Goal: Book appointment/travel/reservation

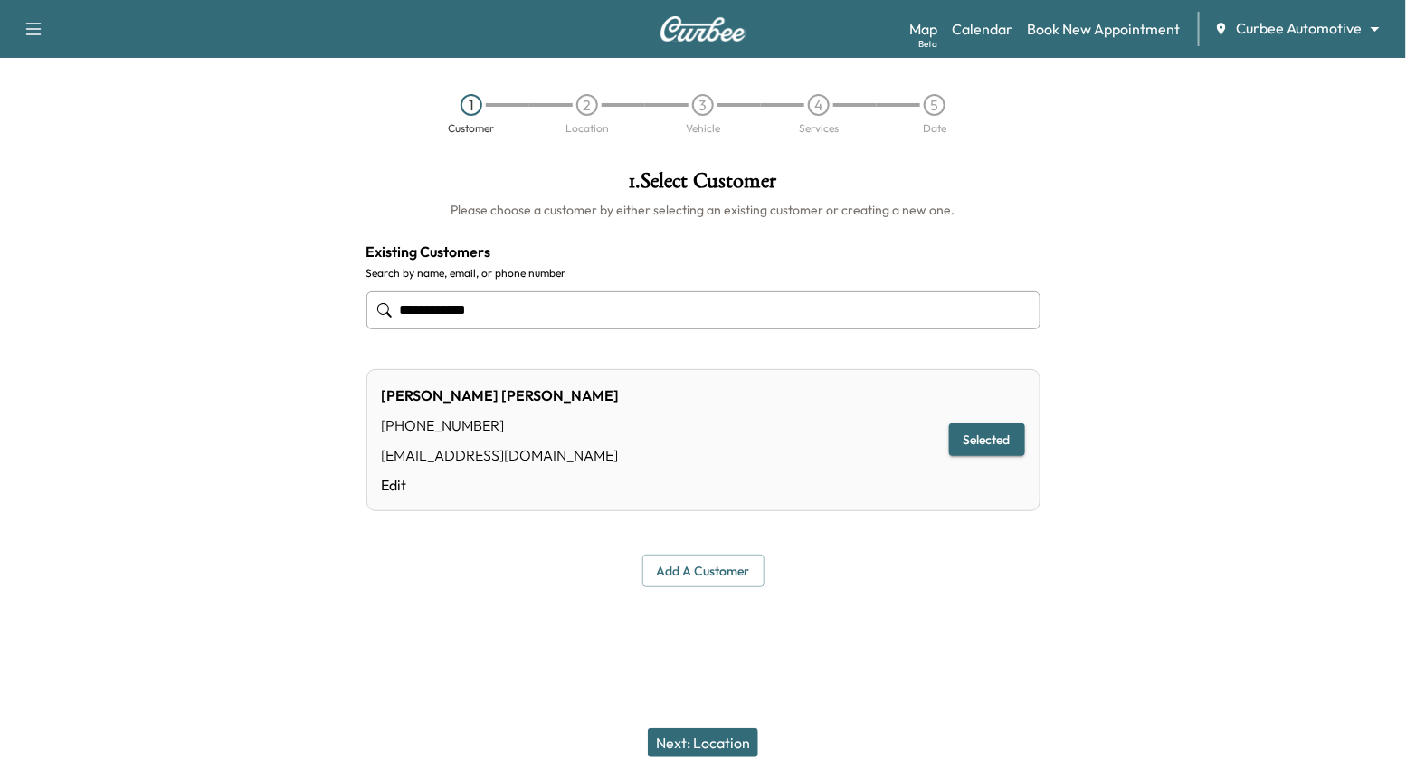
click at [567, 323] on input "**********" at bounding box center [703, 310] width 674 height 38
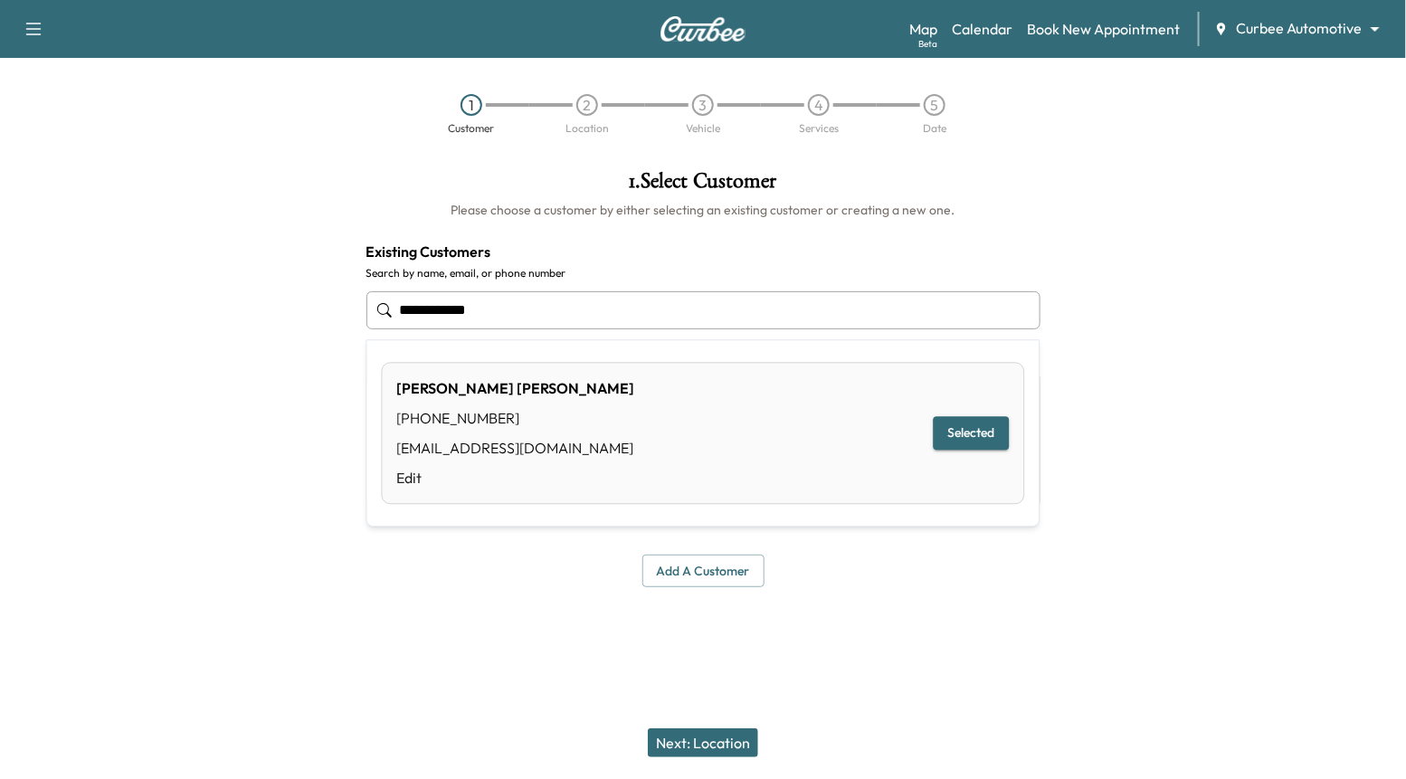
click at [557, 319] on input "**********" at bounding box center [703, 310] width 674 height 38
type input "**********"
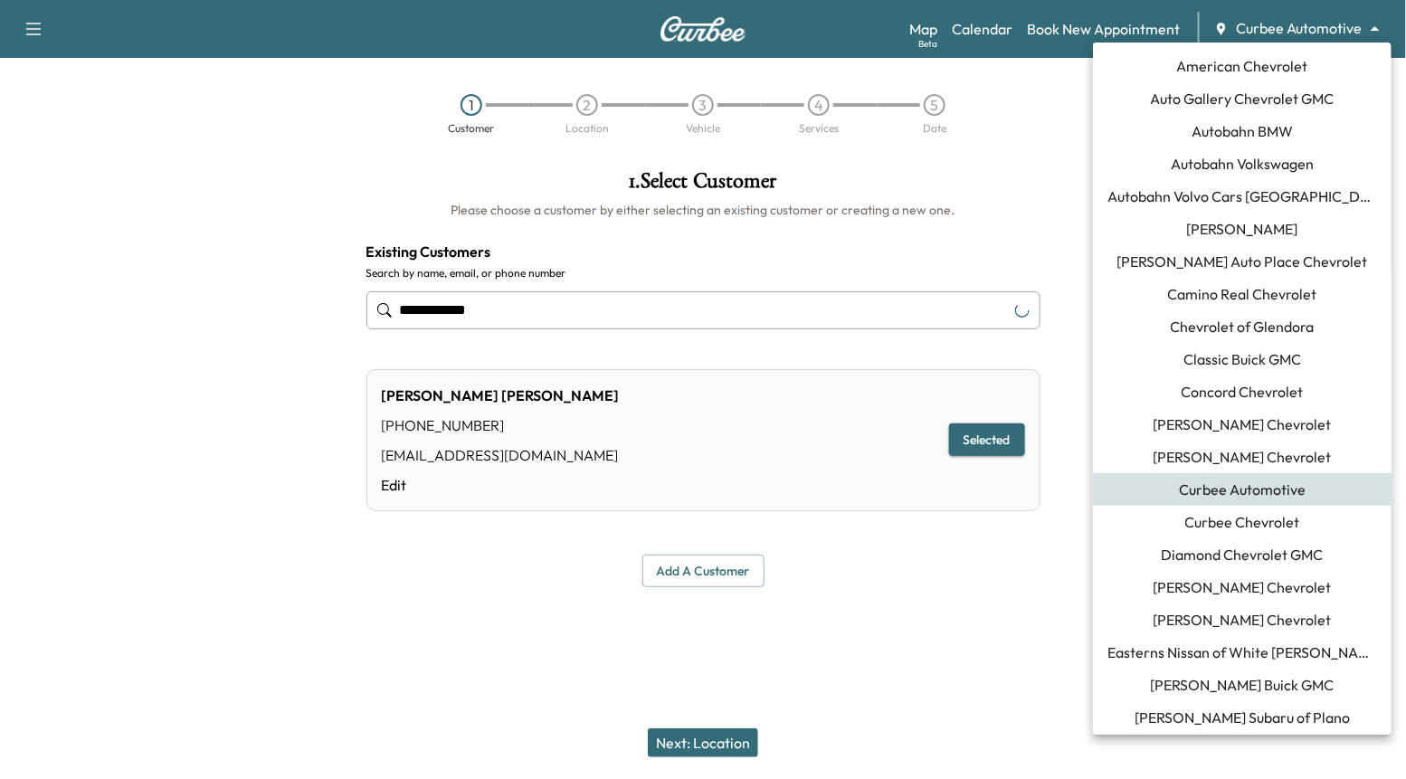
click at [1302, 27] on body "**********" at bounding box center [703, 389] width 1406 height 779
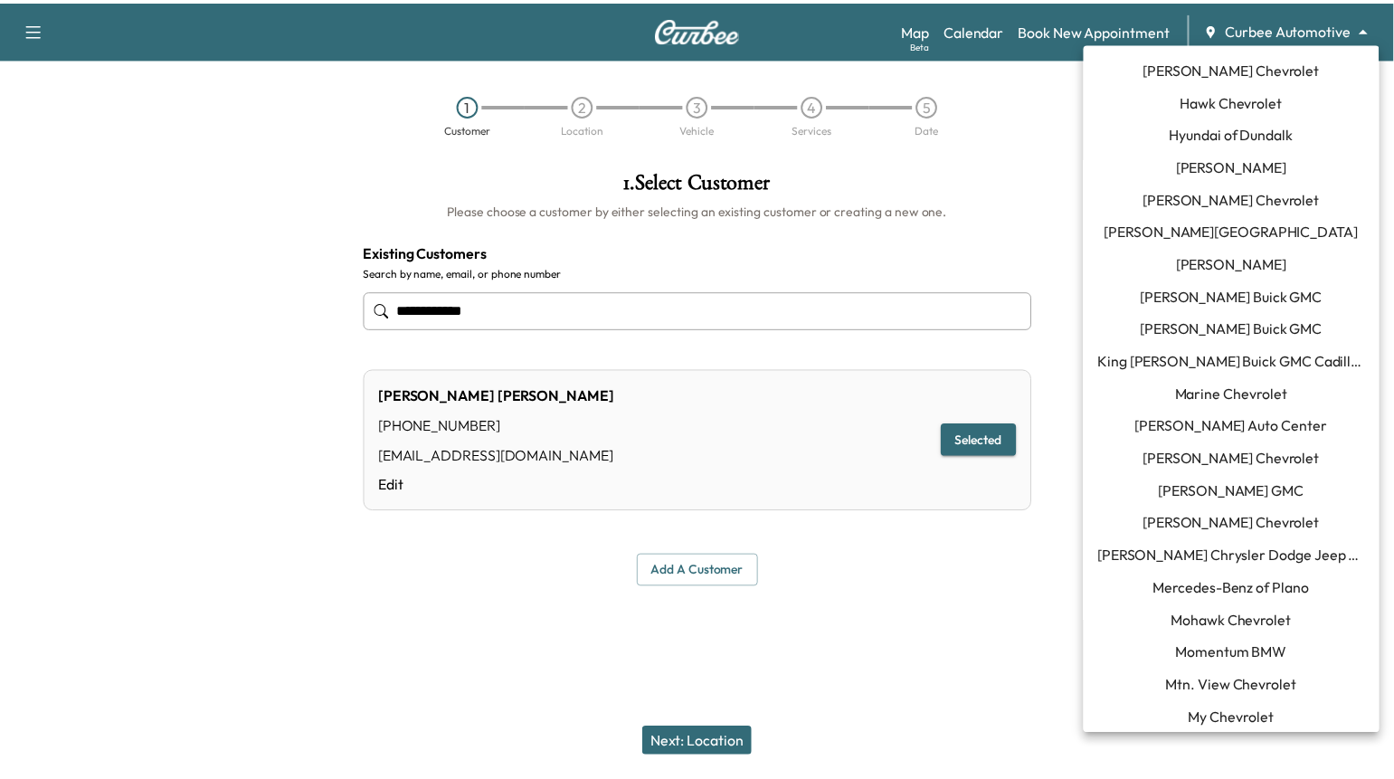
scroll to position [813, 0]
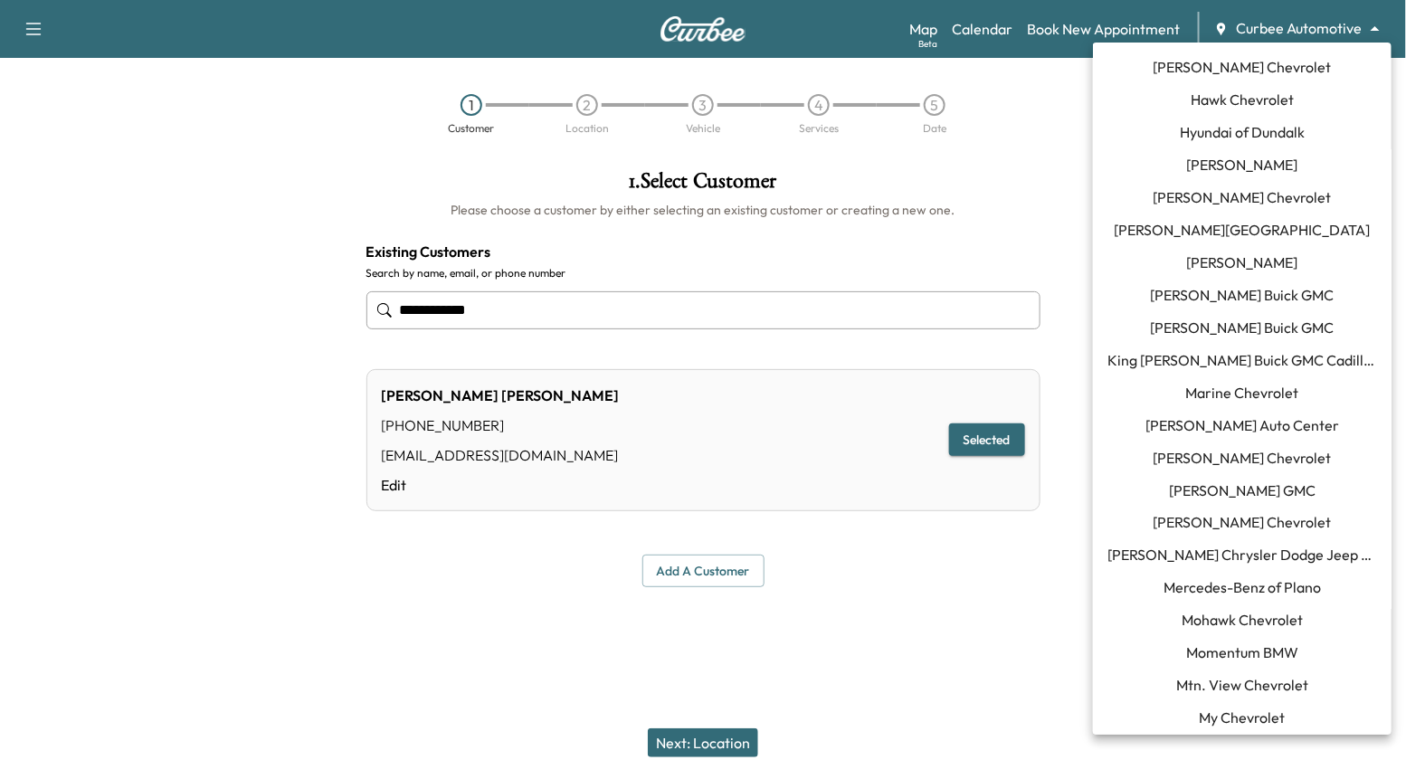
click at [1242, 551] on span "[PERSON_NAME] Chrysler Dodge Jeep RAM of [GEOGRAPHIC_DATA]" at bounding box center [1242, 556] width 270 height 22
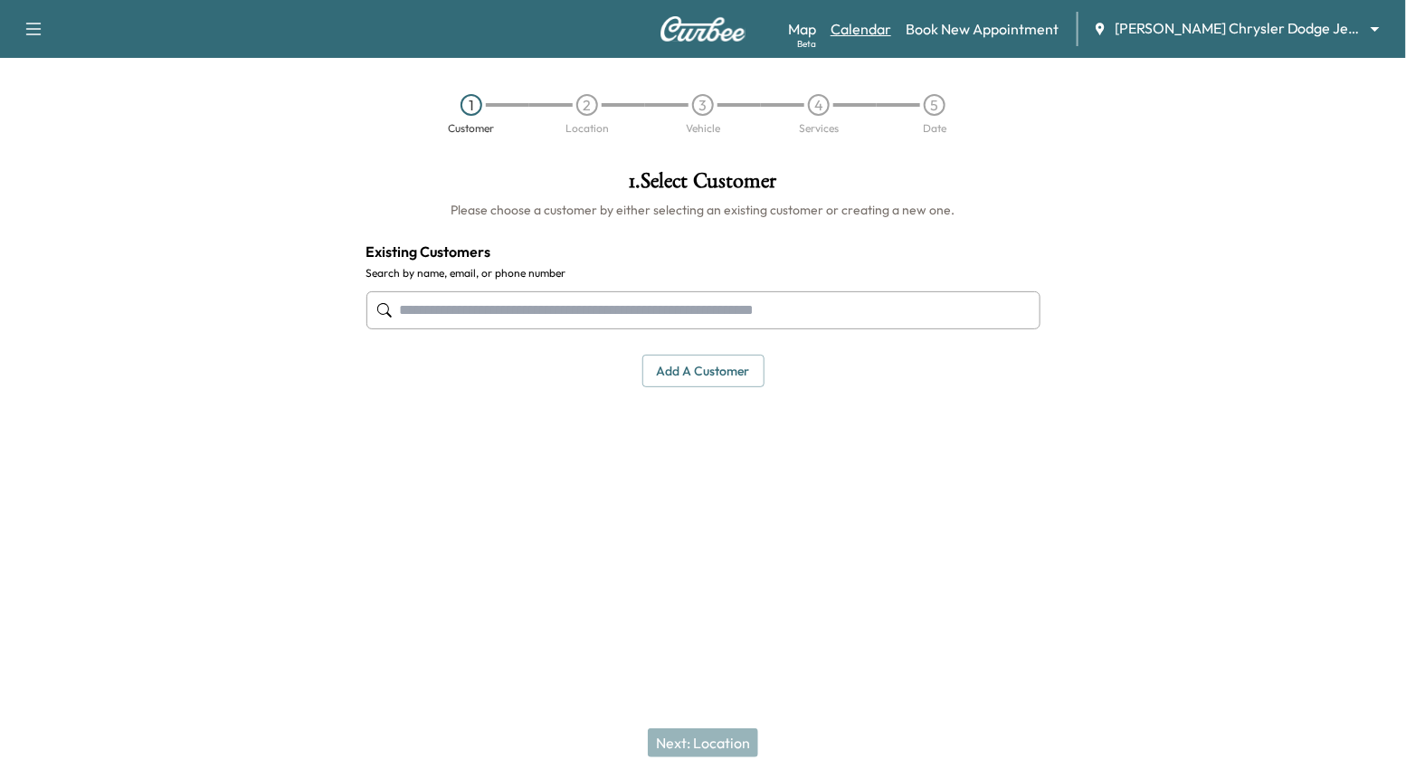
click at [868, 37] on link "Calendar" at bounding box center [860, 29] width 61 height 22
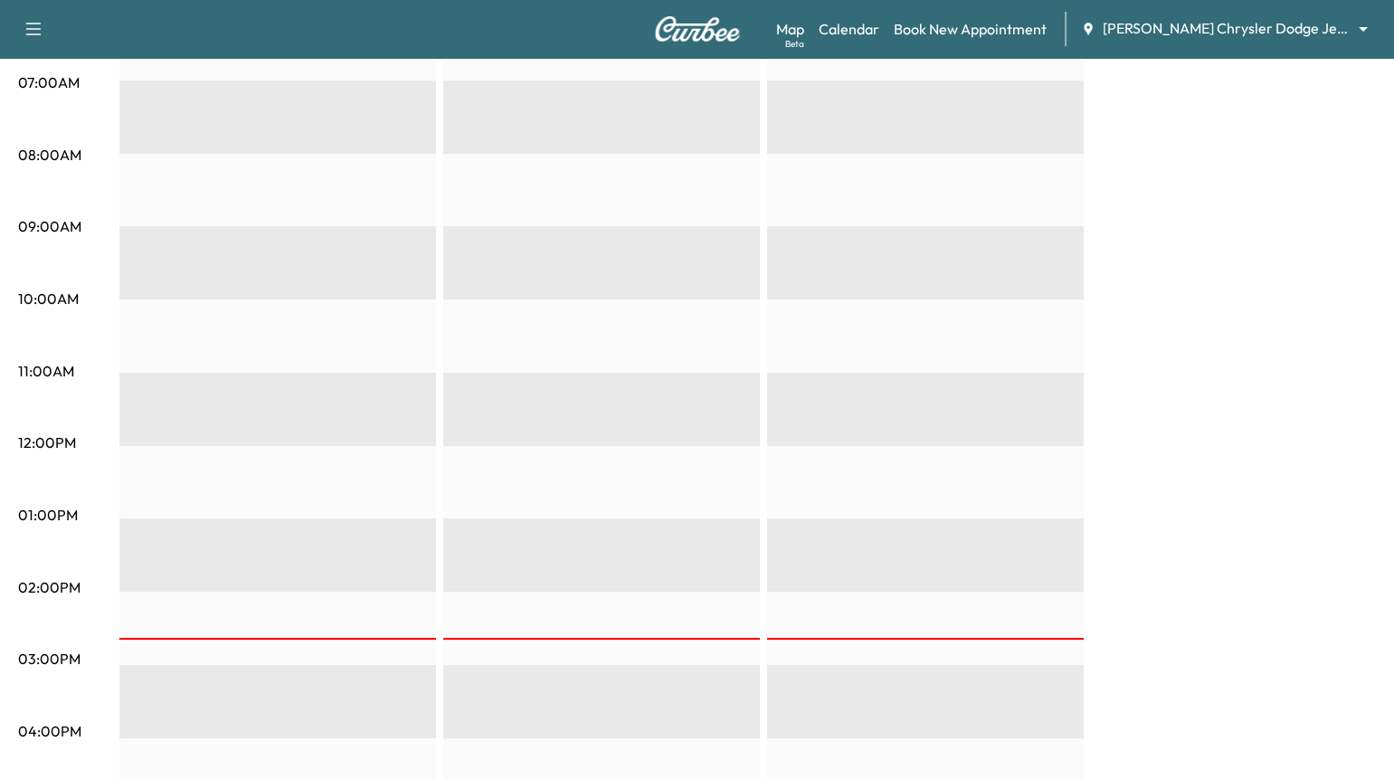
scroll to position [30, 0]
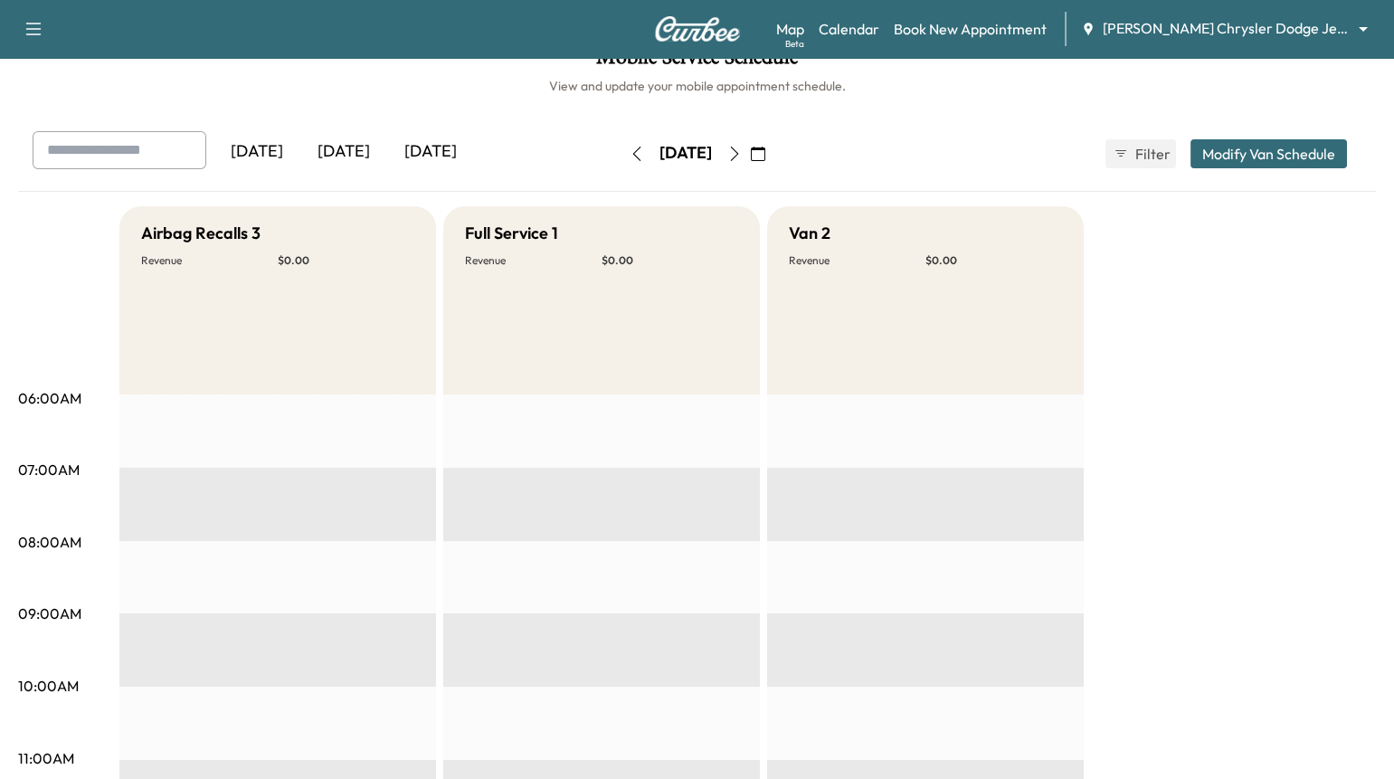
click at [621, 164] on button "button" at bounding box center [636, 153] width 31 height 29
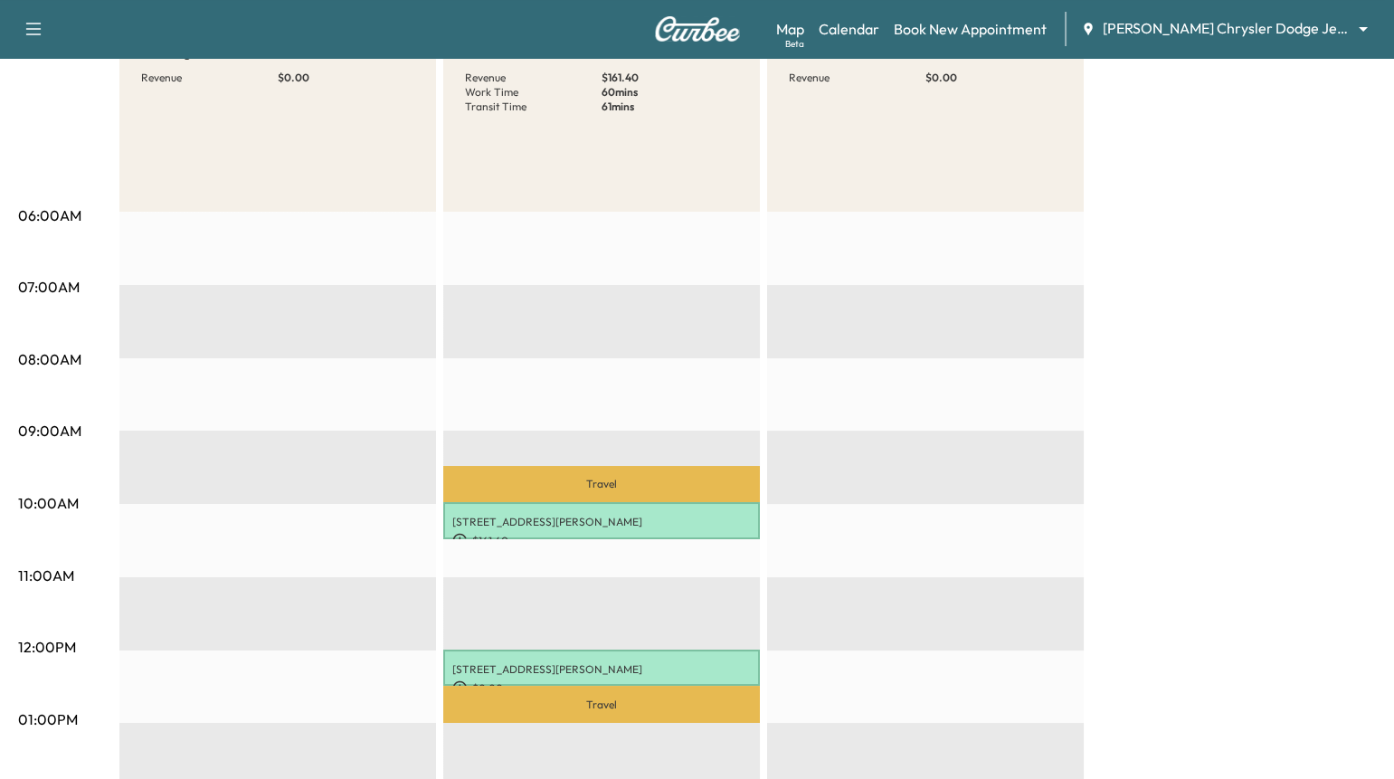
scroll to position [375, 0]
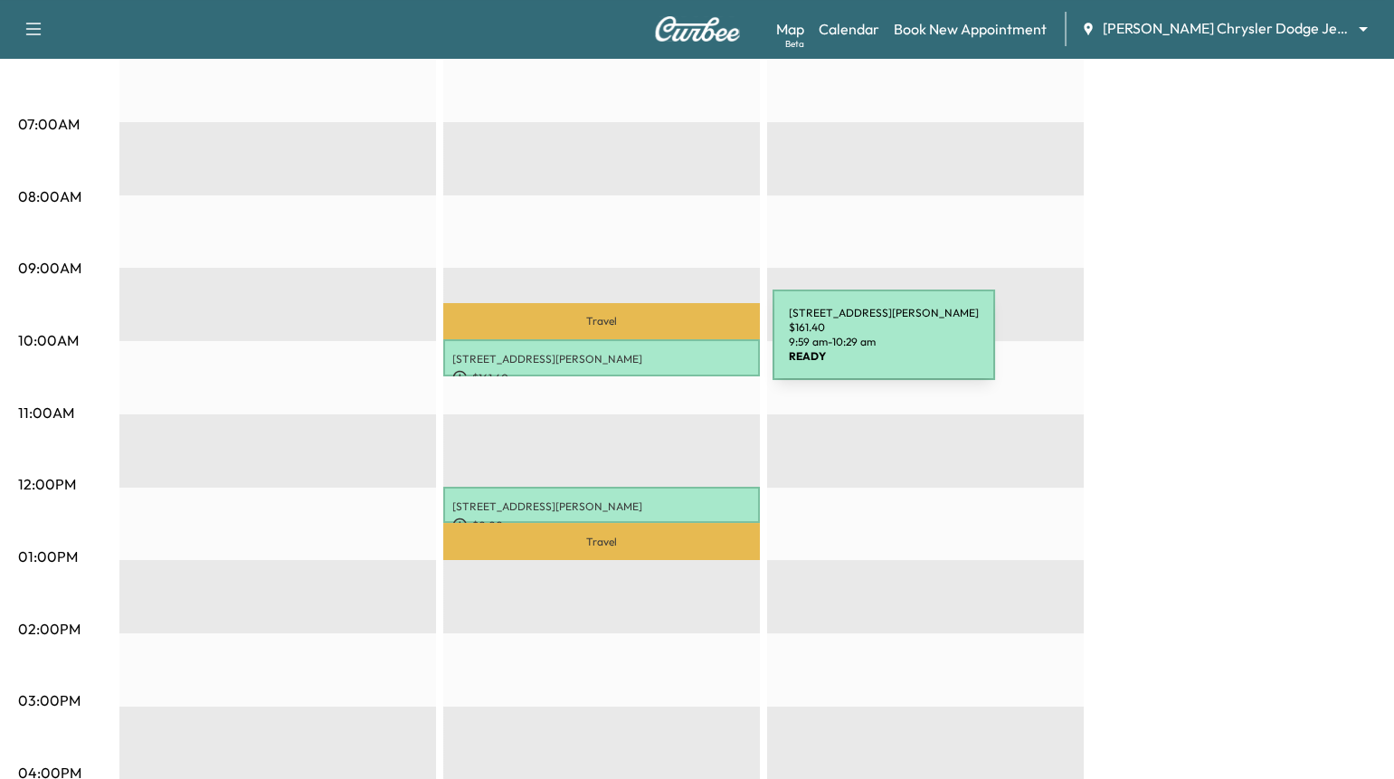
click at [637, 353] on p "[STREET_ADDRESS][PERSON_NAME]" at bounding box center [601, 359] width 299 height 14
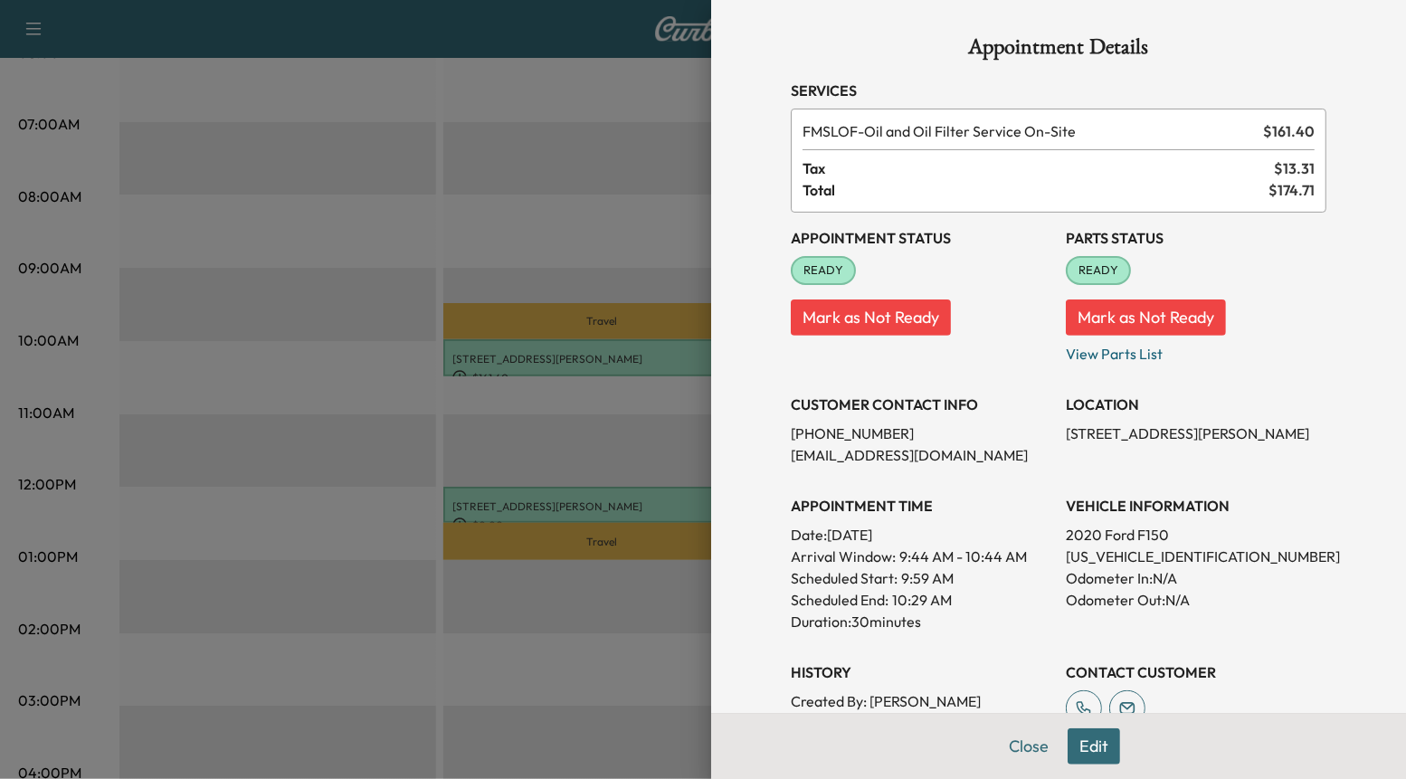
click at [620, 214] on div at bounding box center [703, 389] width 1406 height 779
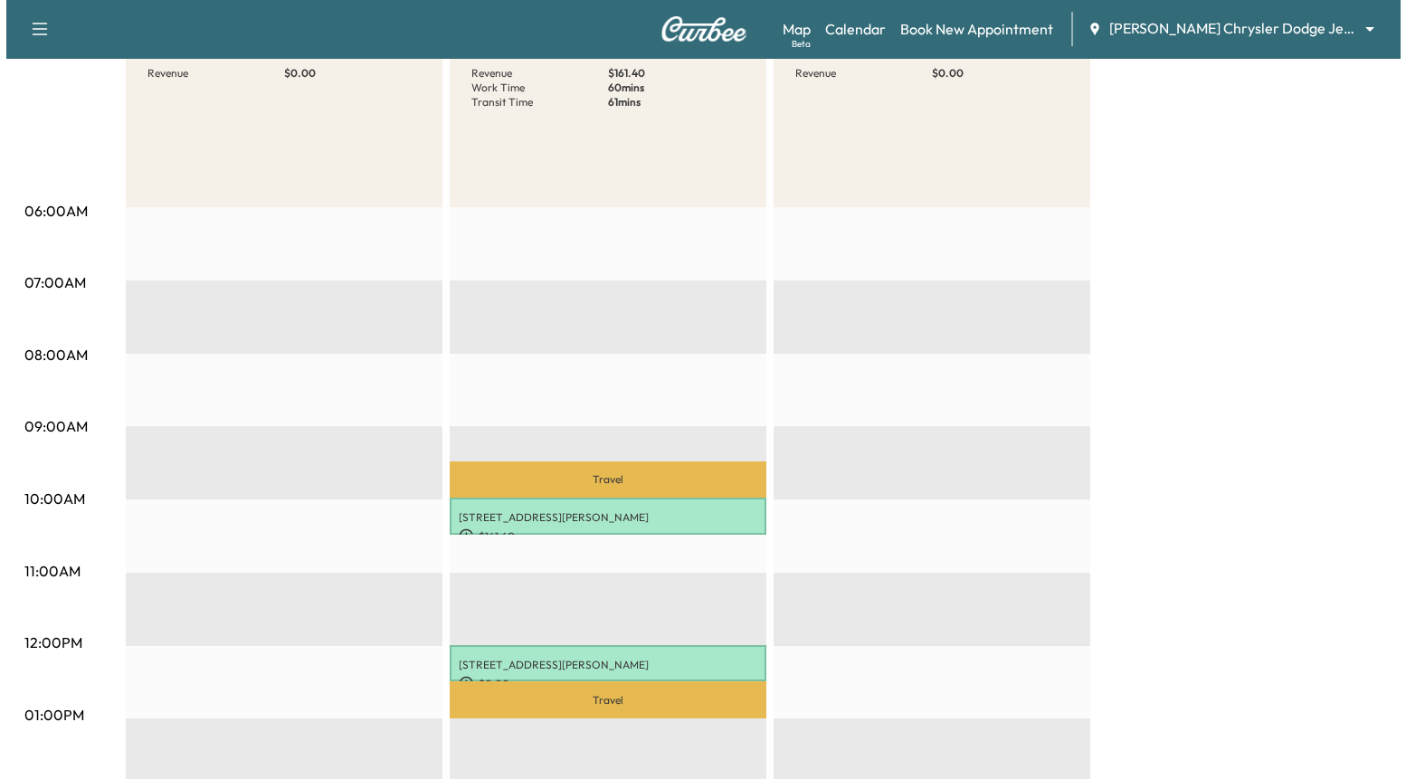
scroll to position [27, 0]
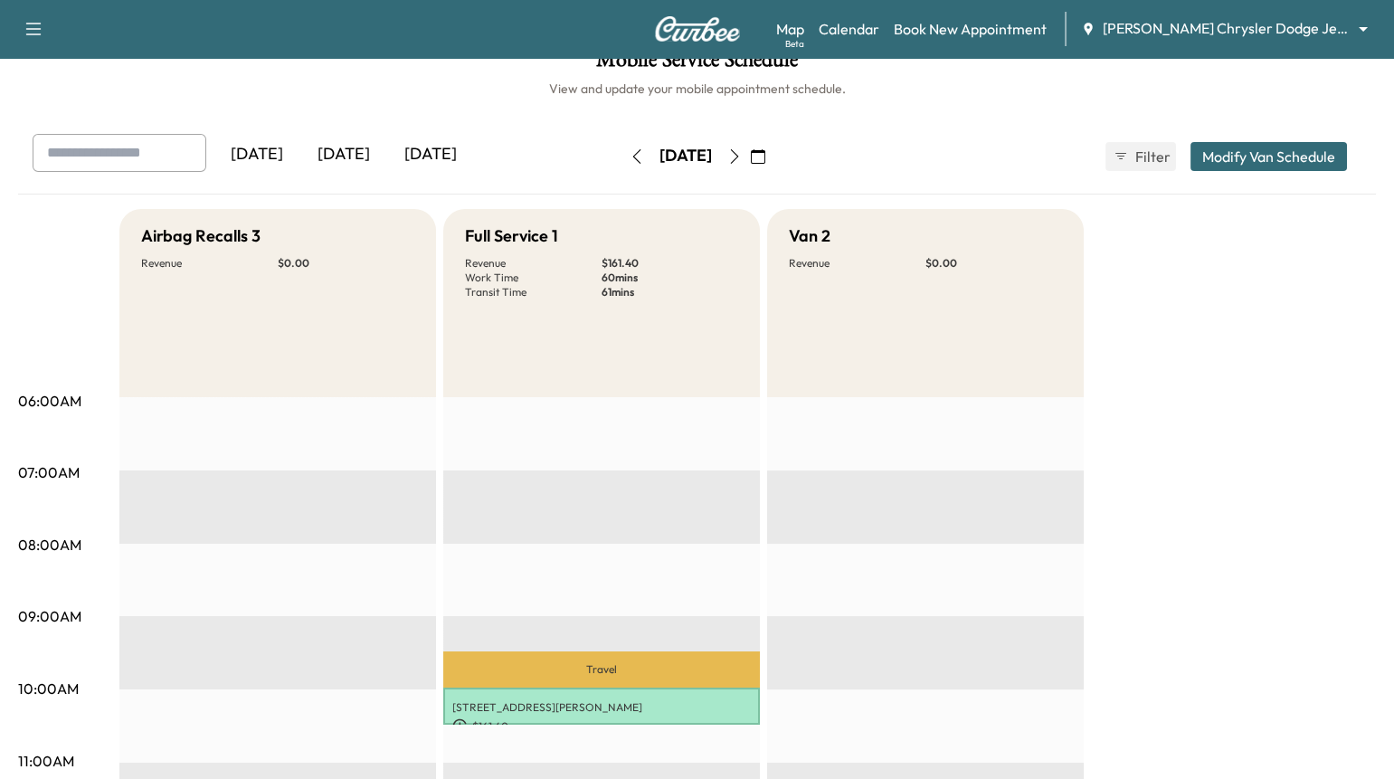
click at [1275, 11] on div "Support Log Out Map Beta Calendar Book New Appointment [PERSON_NAME] Chrysler D…" at bounding box center [697, 29] width 1394 height 58
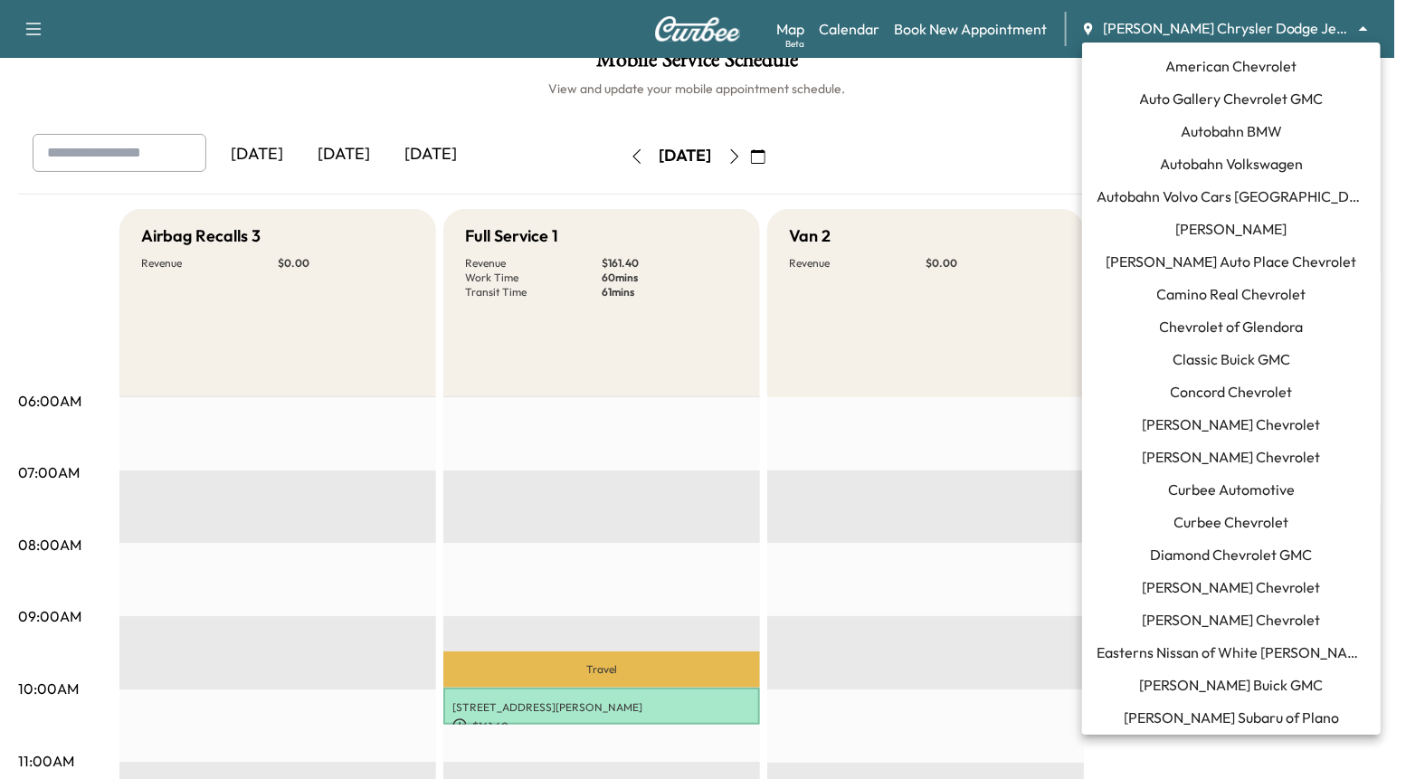
click at [1271, 27] on body "Support Log Out Map Beta Calendar Book New Appointment [PERSON_NAME] Chrysler D…" at bounding box center [703, 362] width 1406 height 779
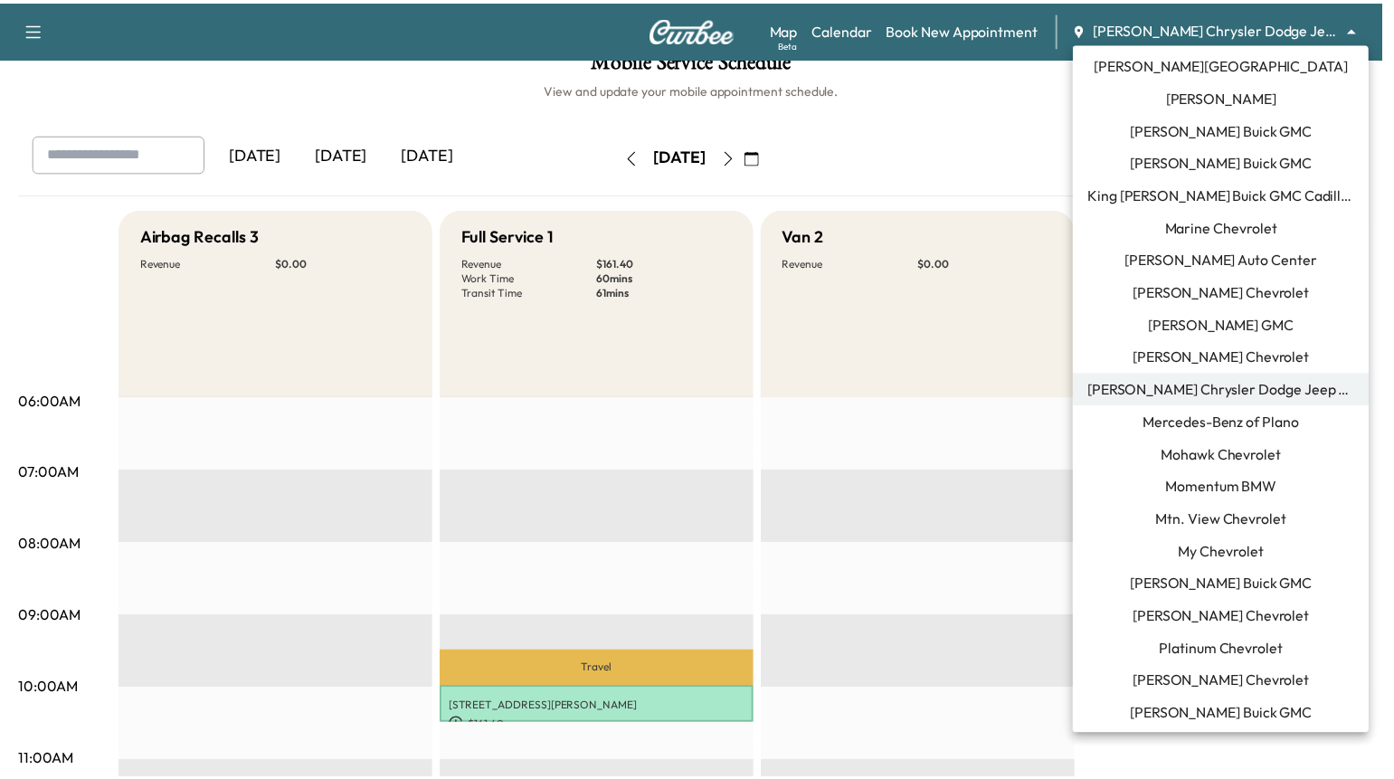
scroll to position [1569, 0]
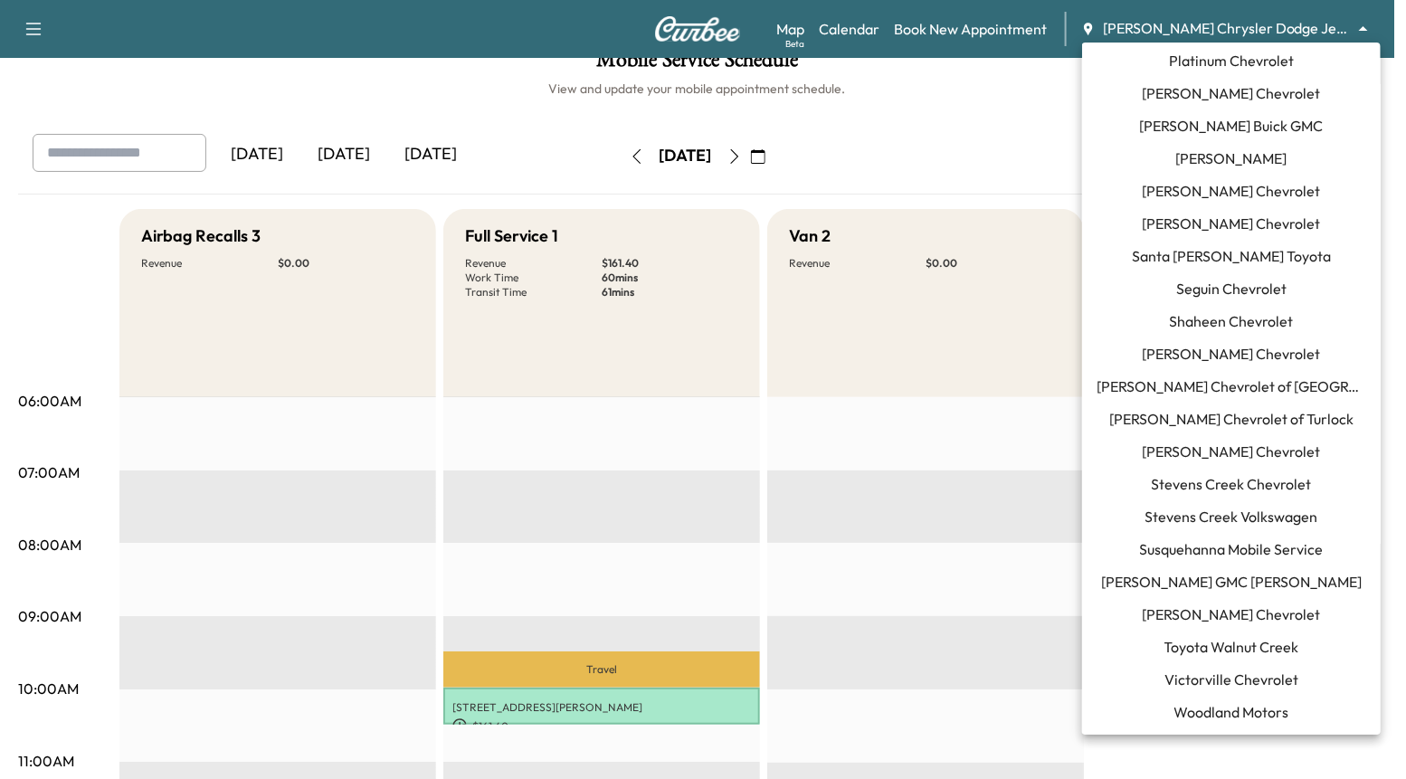
click at [1257, 544] on span "Susquehanna Mobile Service" at bounding box center [1232, 549] width 184 height 22
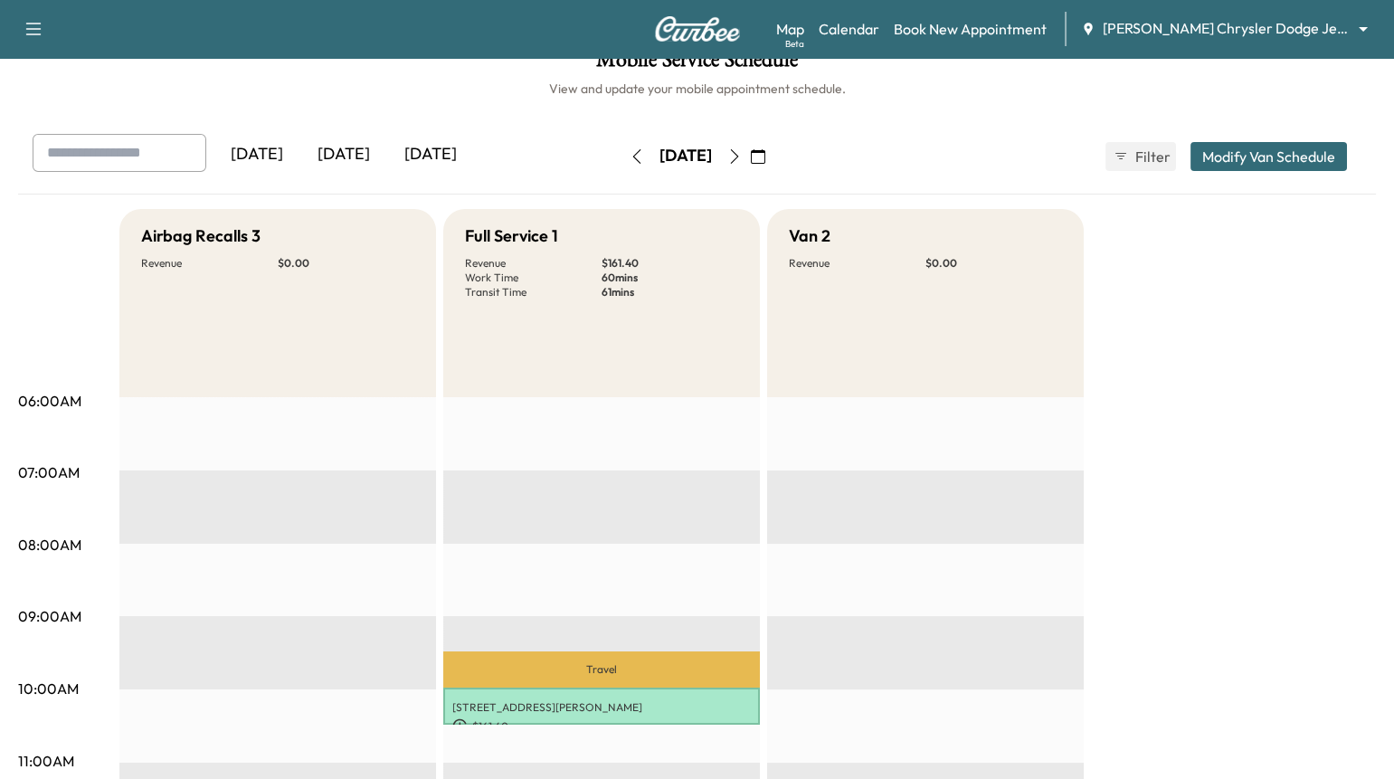
scroll to position [0, 0]
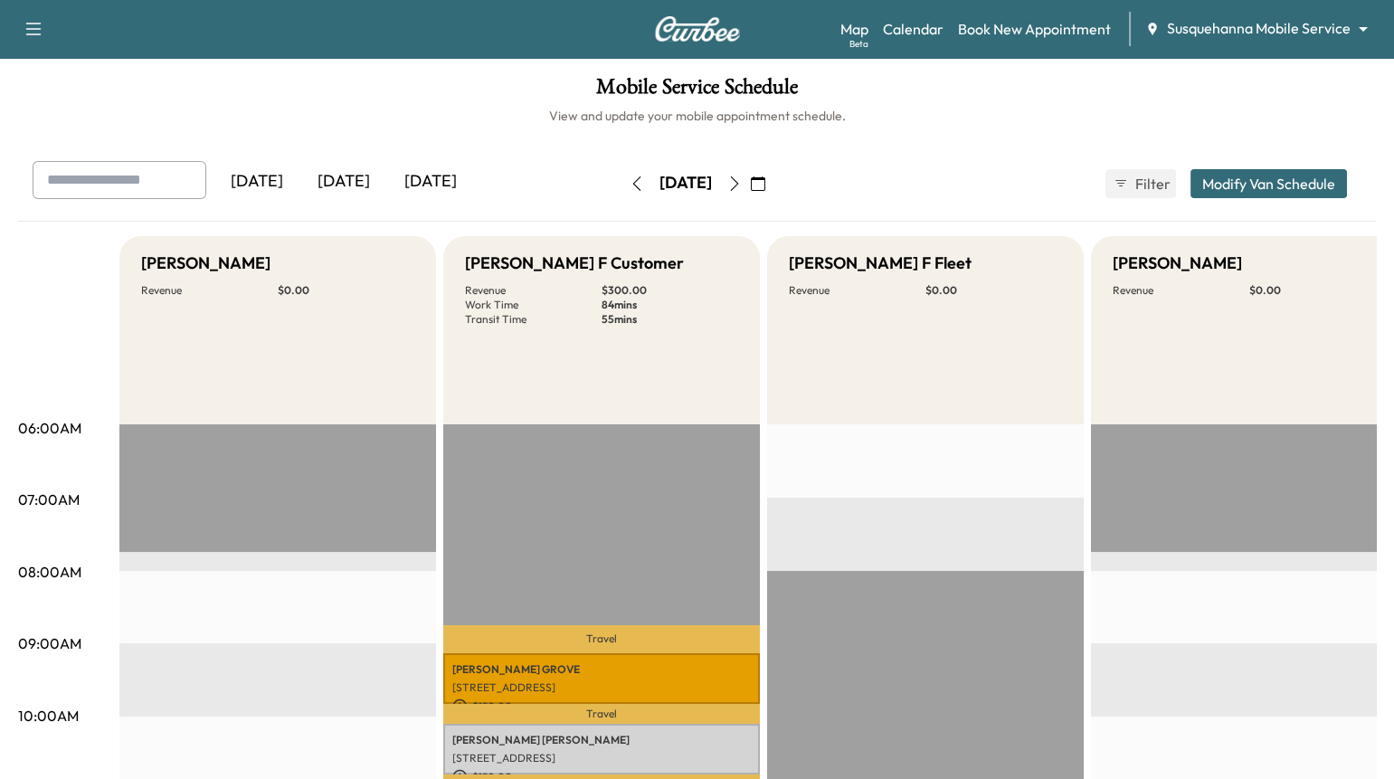
click at [742, 176] on icon "button" at bounding box center [734, 183] width 14 height 14
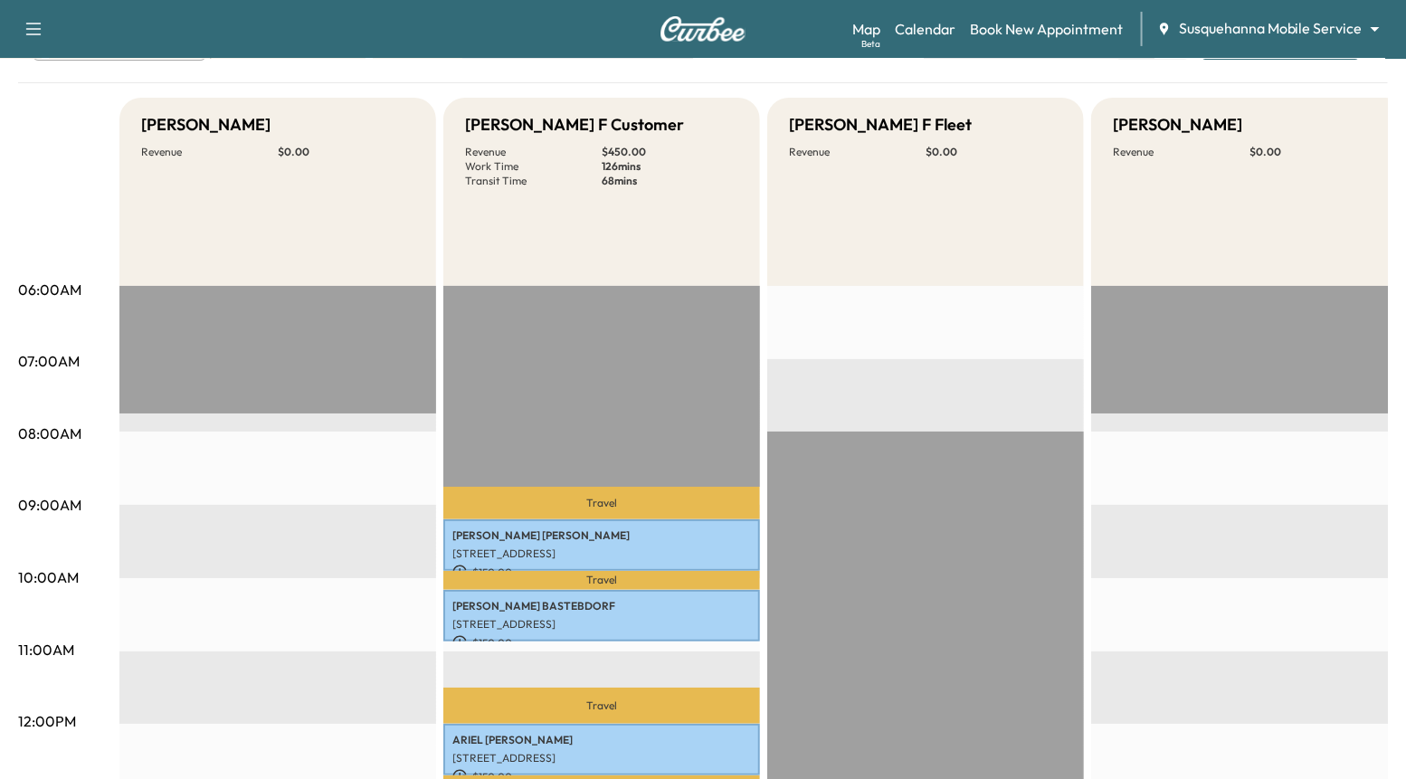
click at [1233, 24] on body "Support Log Out Map Beta Calendar Book New Appointment Susquehanna Mobile Servi…" at bounding box center [703, 251] width 1406 height 779
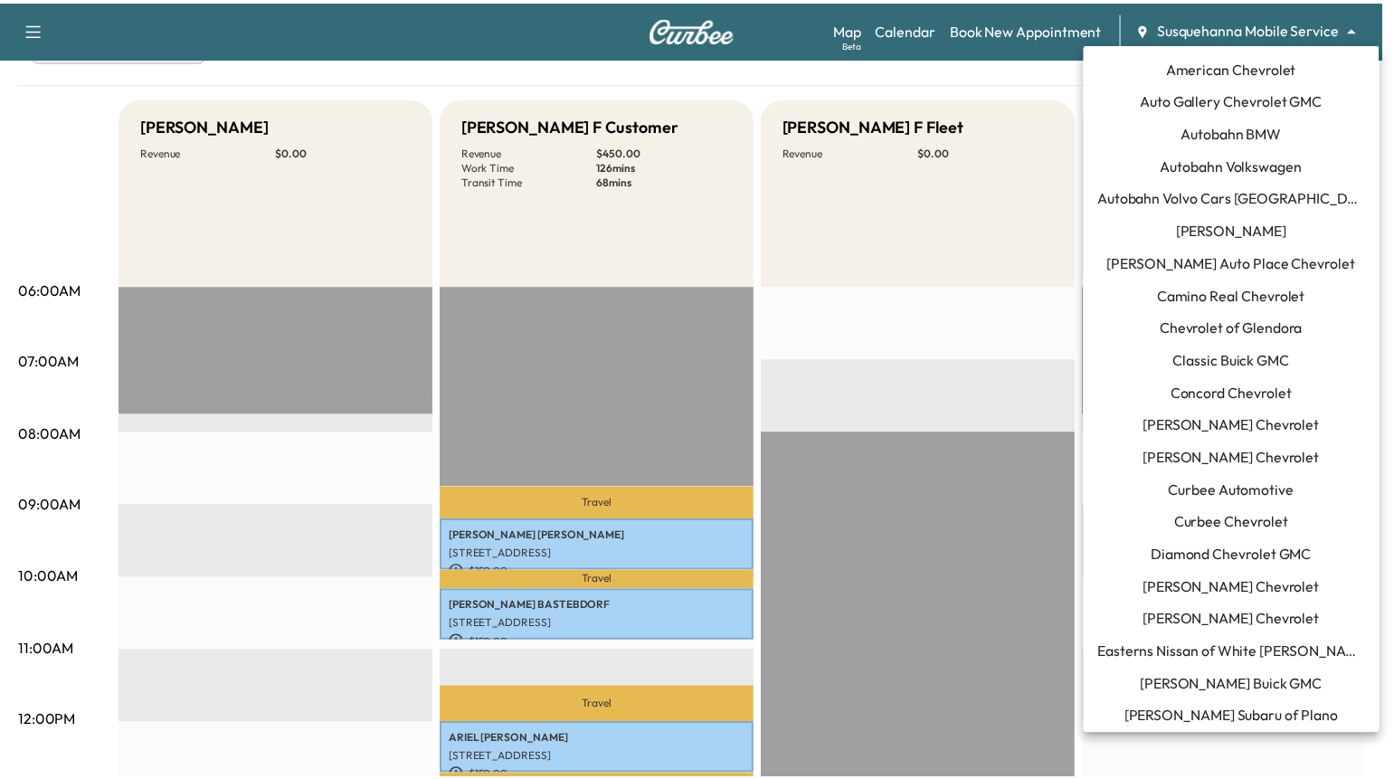
scroll to position [1569, 0]
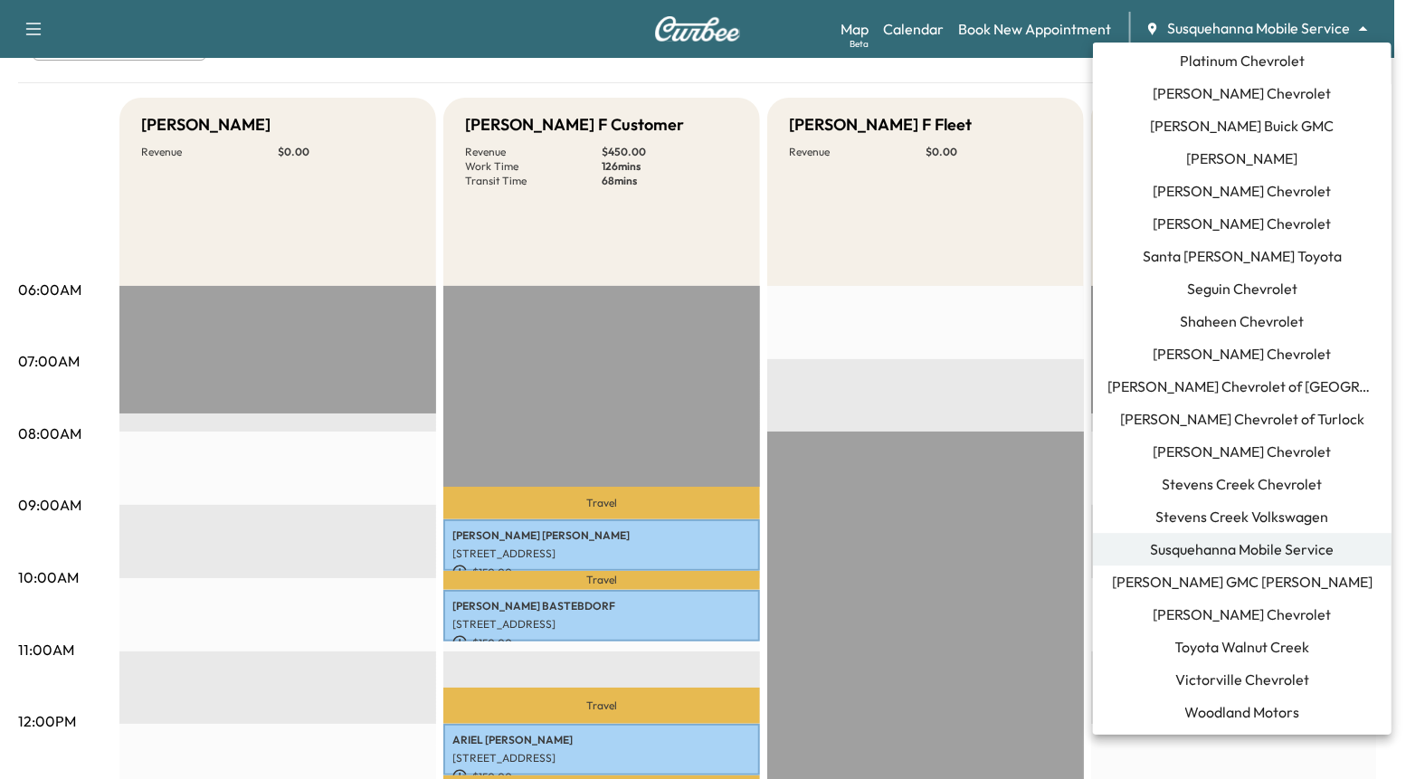
click at [925, 372] on div at bounding box center [703, 389] width 1406 height 779
